Goal: Task Accomplishment & Management: Use online tool/utility

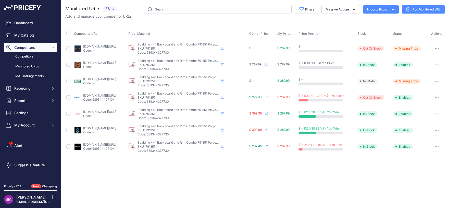
click at [281, 3] on div "You are not connected to the internet. Monitored URLs" at bounding box center [255, 80] width 380 height 160
click at [21, 54] on link "Competitors" at bounding box center [30, 56] width 53 height 9
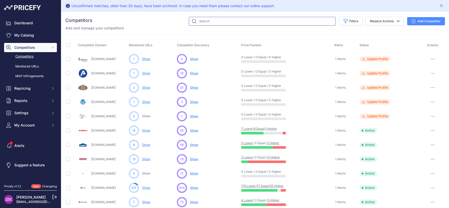
click at [209, 21] on input "text" at bounding box center [262, 21] width 147 height 9
type input "dicks"
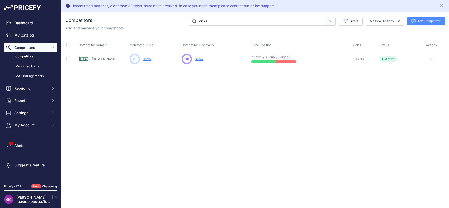
click at [145, 60] on link "Show" at bounding box center [147, 59] width 8 height 4
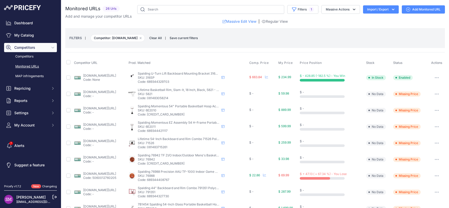
click at [116, 74] on link "dickssportinggoods.com/p/spalding-lift-system-u-turn-for-basketball-hoops-21spl…" at bounding box center [99, 76] width 33 height 4
click at [435, 77] on icon "button" at bounding box center [435, 77] width 1 height 1
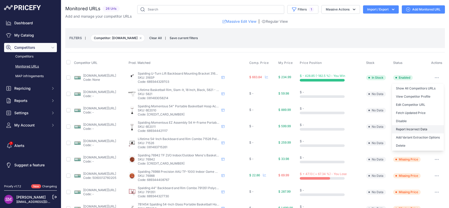
click at [401, 128] on button "Report Incorrect Data" at bounding box center [418, 129] width 52 height 8
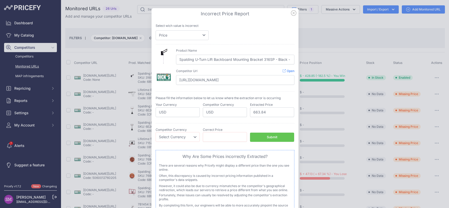
click at [107, 76] on div at bounding box center [224, 104] width 449 height 208
click at [285, 72] on link "Open" at bounding box center [289, 71] width 12 height 4
click at [218, 133] on input "number" at bounding box center [225, 137] width 44 height 10
type input "249.99"
click at [156, 132] on select "Select Currency EUR CAD CNY JPY PLN" at bounding box center [178, 137] width 44 height 10
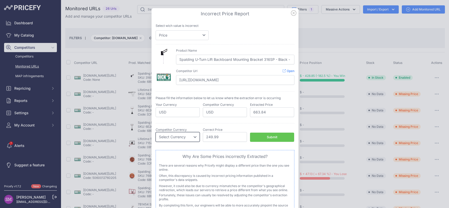
select select "USD"
click option "USD" at bounding box center [0, 0] width 0 height 0
click at [279, 140] on button "Submit" at bounding box center [272, 136] width 44 height 9
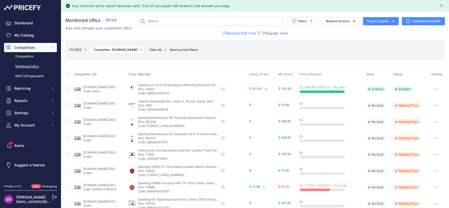
click at [106, 184] on link "dickssportinggoods.com/p/spalding-precision-tf-1000-aau-game-basketball-28-5-21…" at bounding box center [99, 185] width 33 height 4
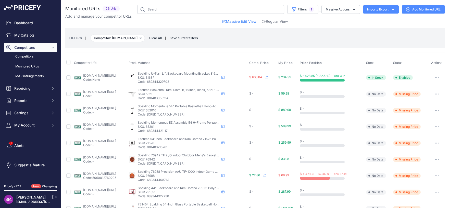
click at [104, 173] on link "dickssportinggoods.com/p/spalding-precision-tf-1000-aau-game-basketball-28-5-21…" at bounding box center [99, 174] width 33 height 4
drag, startPoint x: 176, startPoint y: 177, endPoint x: 164, endPoint y: 176, distance: 12.0
click at [164, 176] on p "SKU: 76988" at bounding box center [179, 176] width 82 height 4
copy p "76988"
click at [435, 175] on icon "button" at bounding box center [437, 175] width 4 height 1
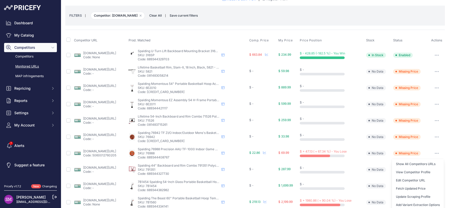
scroll to position [45, 0]
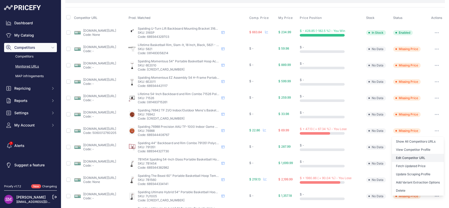
click at [409, 157] on link "Edit Competitor URL" at bounding box center [418, 158] width 52 height 8
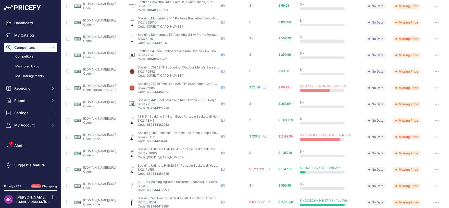
scroll to position [112, 0]
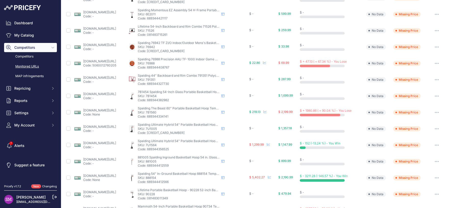
click at [88, 112] on p "Code: None" at bounding box center [99, 114] width 33 height 4
click at [89, 109] on link "dickssportinggoods.com/p/spalding-the-beast-60-tempered-glass-portable-basketba…" at bounding box center [99, 110] width 33 height 4
click at [432, 112] on button "button" at bounding box center [437, 112] width 10 height 7
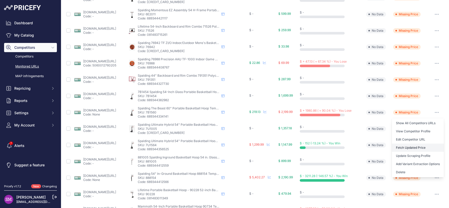
scroll to position [157, 0]
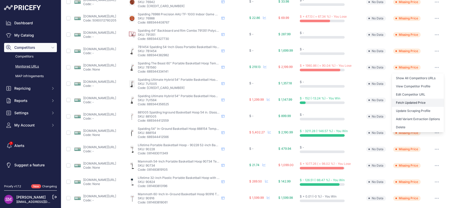
click at [406, 101] on button "Fetch Updated Price" at bounding box center [418, 103] width 52 height 8
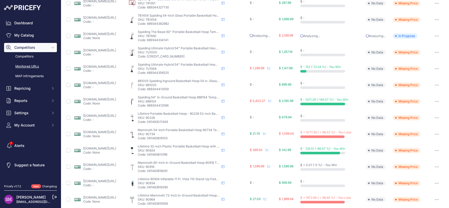
scroll to position [209, 0]
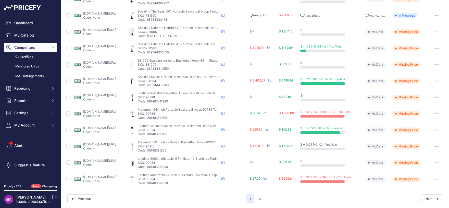
click at [116, 127] on link "dickssportinggoods.com/p/lifetime-32-rookie-youth-portable-basketball-system-17…" at bounding box center [99, 128] width 33 height 4
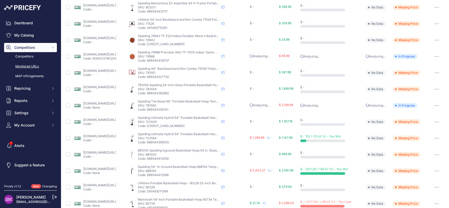
scroll to position [0, 0]
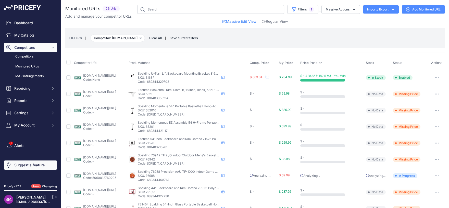
click at [15, 165] on link "Suggest a feature" at bounding box center [30, 164] width 53 height 9
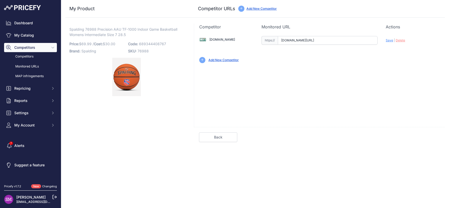
click at [315, 41] on input "[DOMAIN_NAME][URL]" at bounding box center [328, 40] width 100 height 9
click at [364, 41] on input "[DOMAIN_NAME][URL]" at bounding box center [328, 40] width 100 height 9
click at [351, 41] on input "[DOMAIN_NAME][URL]" at bounding box center [328, 40] width 100 height 9
paste input "https://www.dickssportinggoods.com/p/spalding-precision-tf-1000-aau-game-basket…"
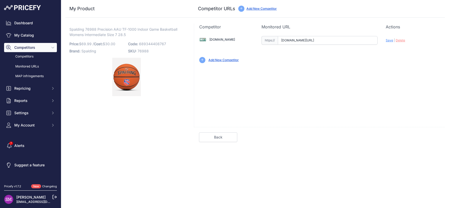
click at [388, 38] on div "Update Profile Save | Delete Analyzing" at bounding box center [413, 39] width 54 height 8
click at [388, 39] on span "Save" at bounding box center [389, 40] width 7 height 4
type input "https://www.dickssportinggoods.com/p/spalding-precision-tf-1000-aau-game-basket…"
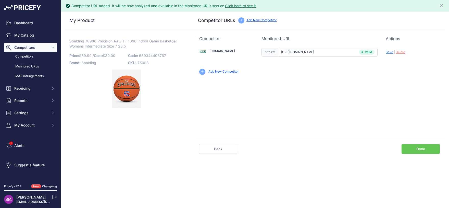
click at [418, 147] on link "Done" at bounding box center [421, 149] width 38 height 10
